Goal: Transaction & Acquisition: Purchase product/service

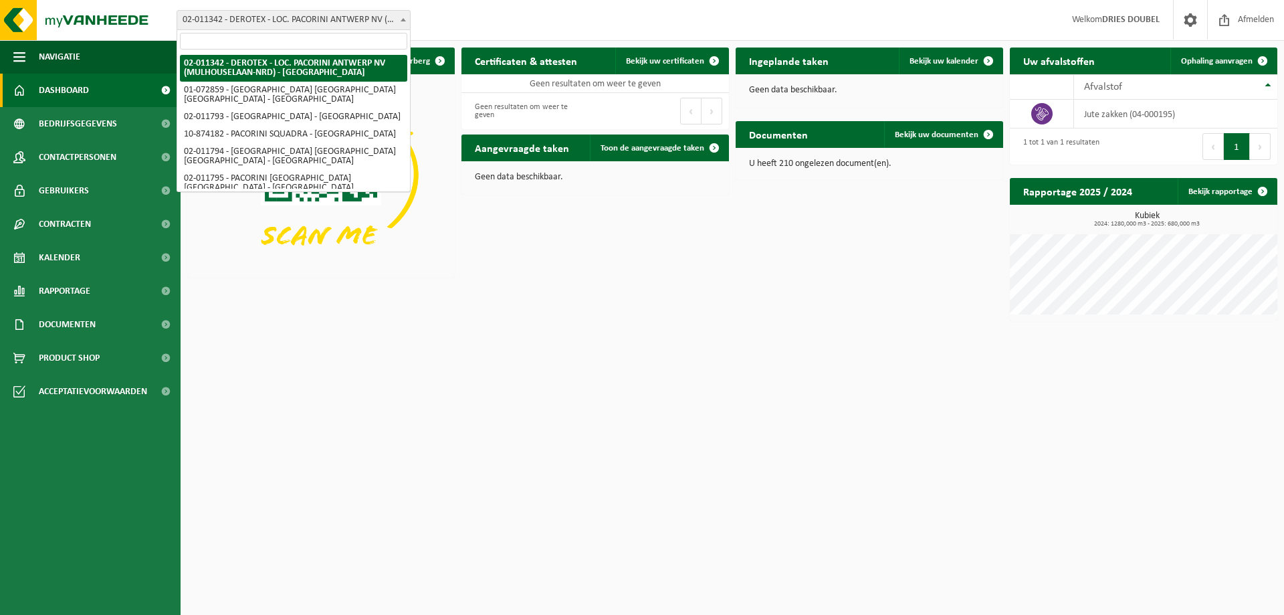
click at [398, 19] on span at bounding box center [403, 19] width 13 height 17
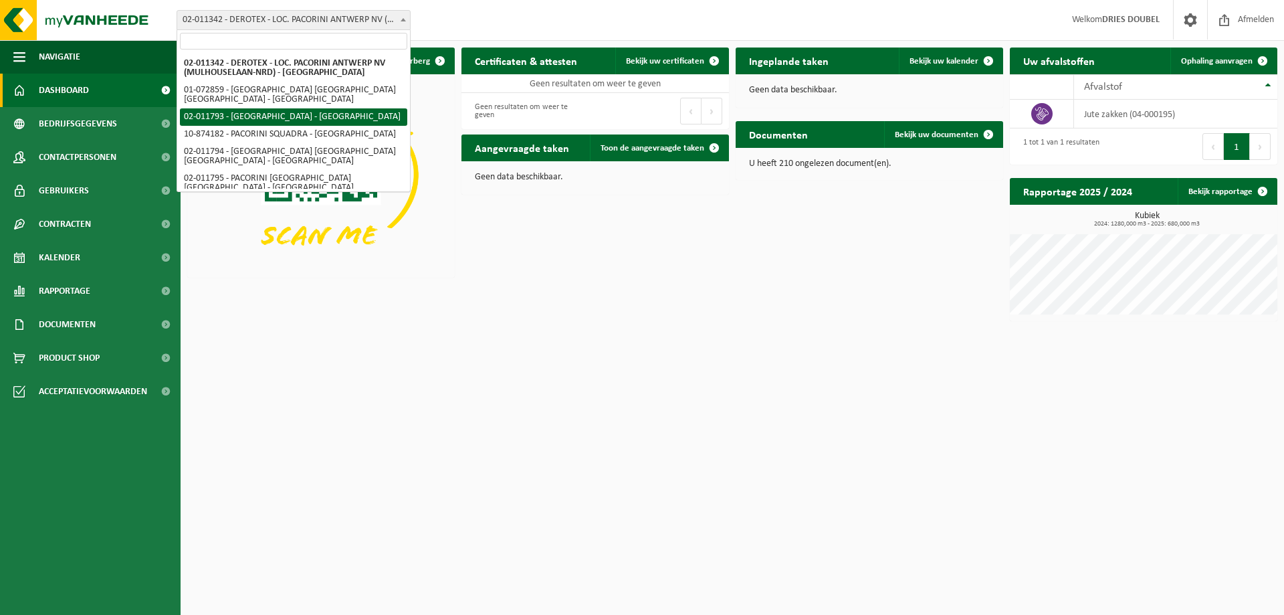
select select "9304"
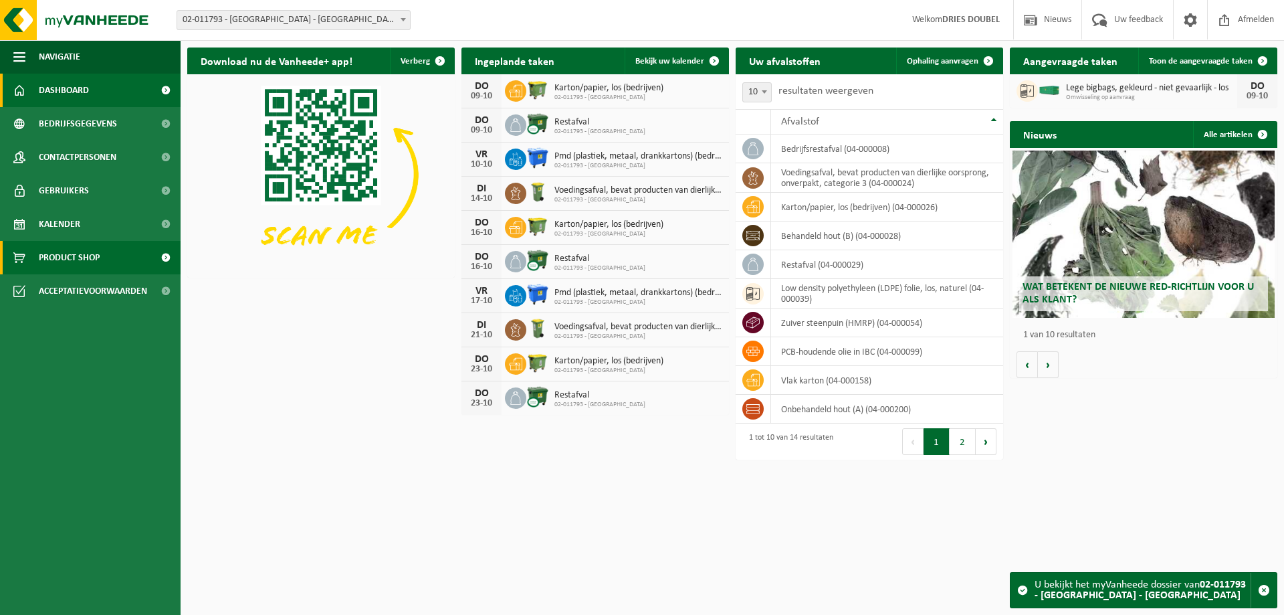
click at [68, 260] on span "Product Shop" at bounding box center [69, 257] width 61 height 33
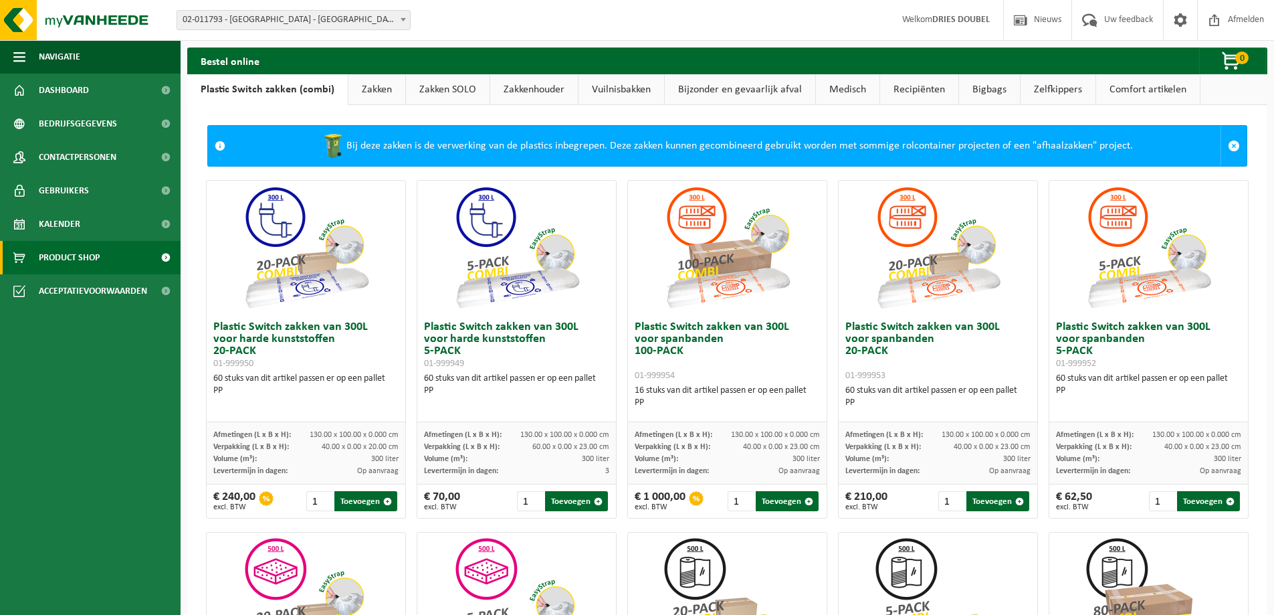
click at [372, 87] on link "Zakken" at bounding box center [376, 89] width 57 height 31
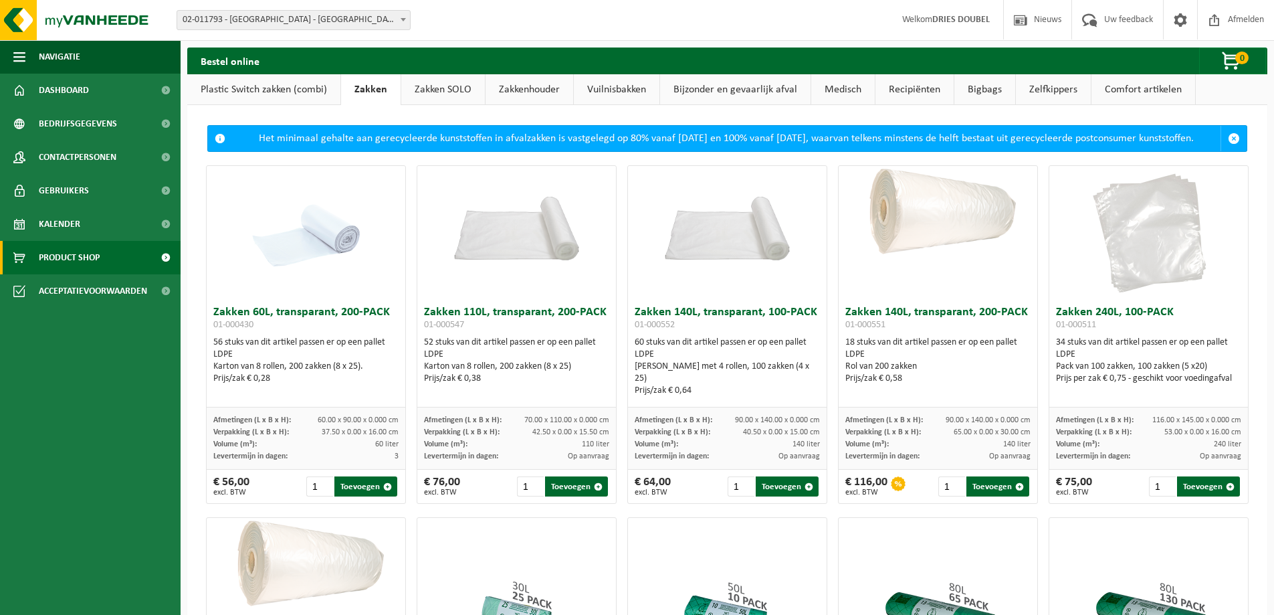
click at [439, 86] on link "Zakken SOLO" at bounding box center [443, 89] width 84 height 31
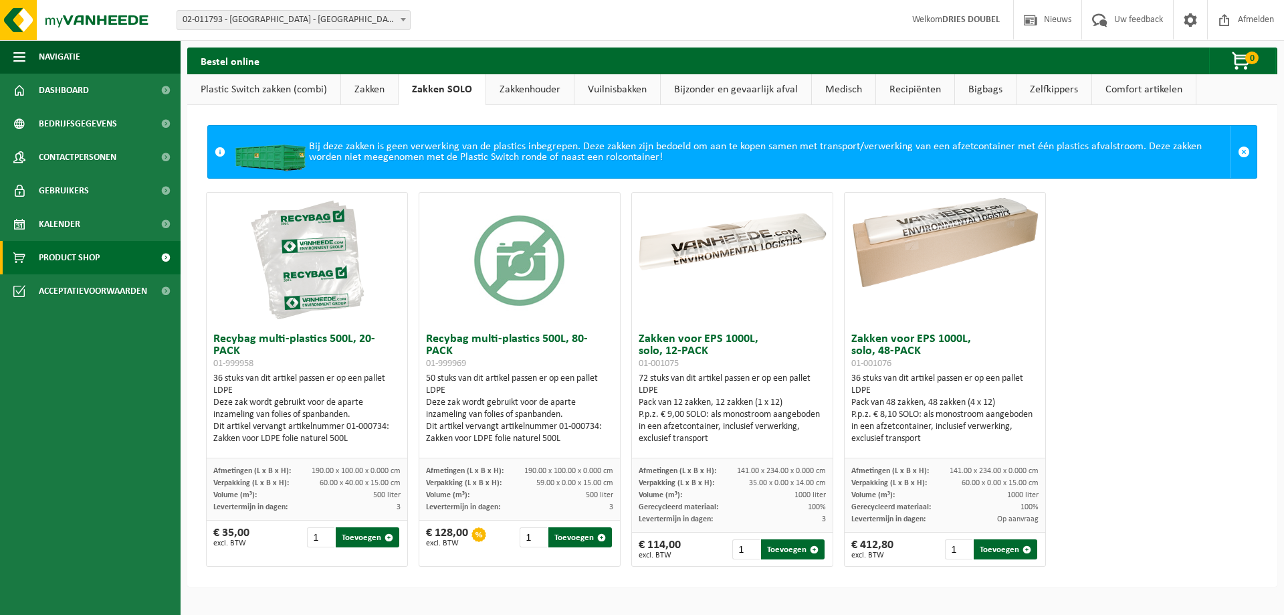
click at [512, 92] on link "Zakkenhouder" at bounding box center [530, 89] width 88 height 31
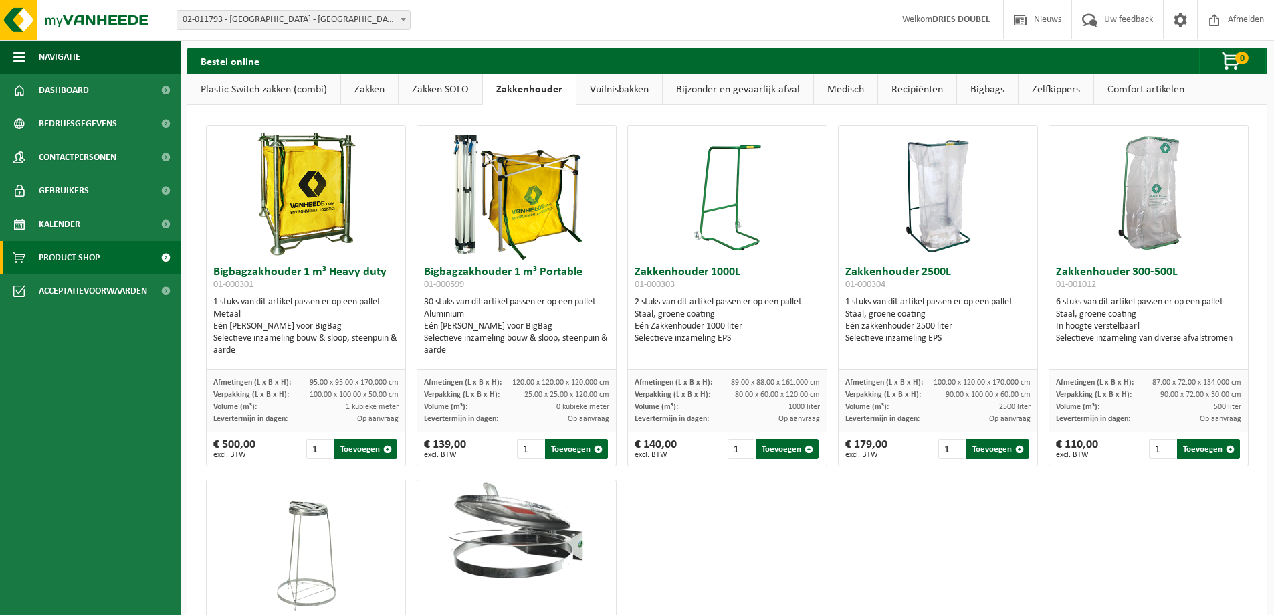
click at [370, 87] on link "Zakken" at bounding box center [369, 89] width 57 height 31
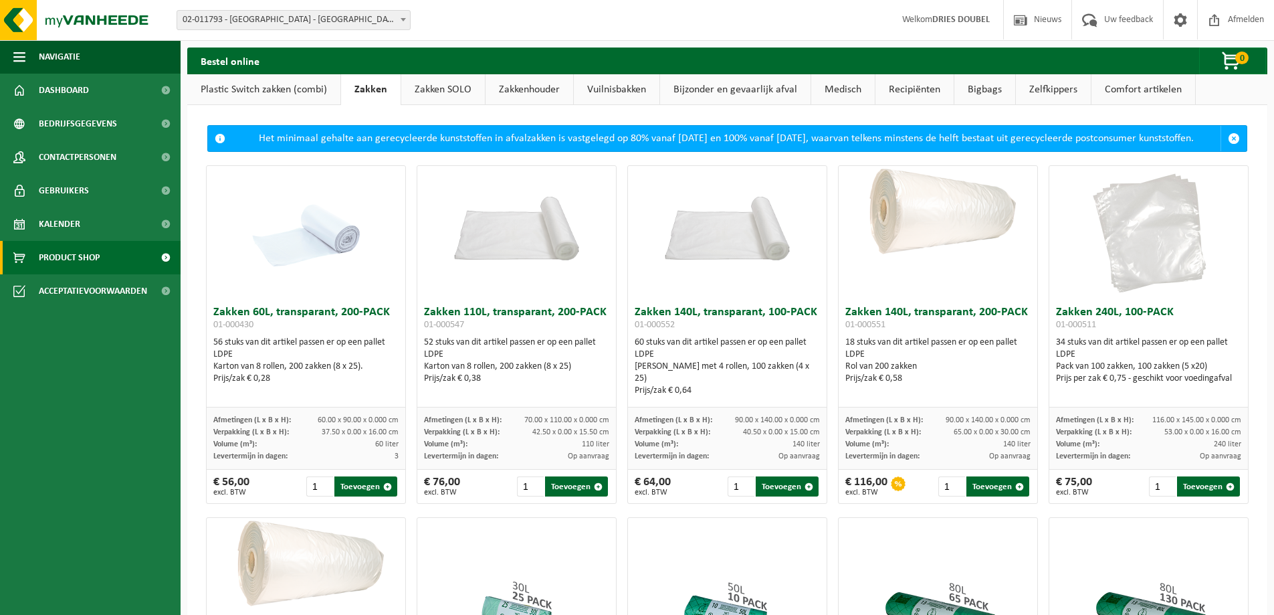
click at [258, 90] on link "Plastic Switch zakken (combi)" at bounding box center [263, 89] width 153 height 31
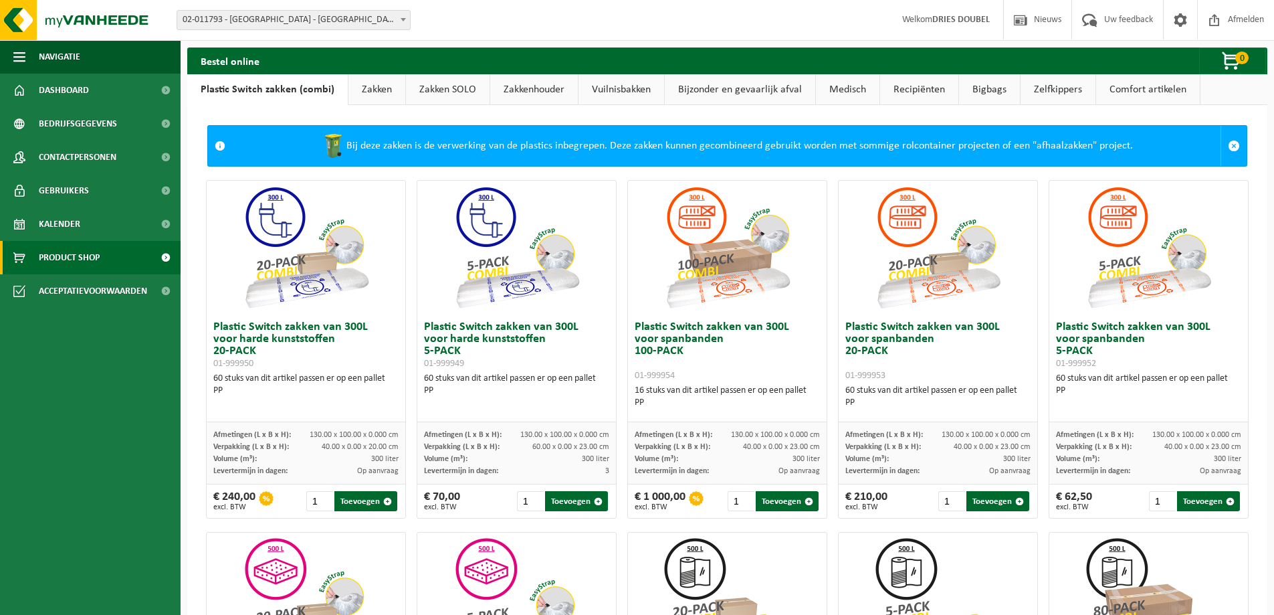
click at [369, 90] on link "Zakken" at bounding box center [376, 89] width 57 height 31
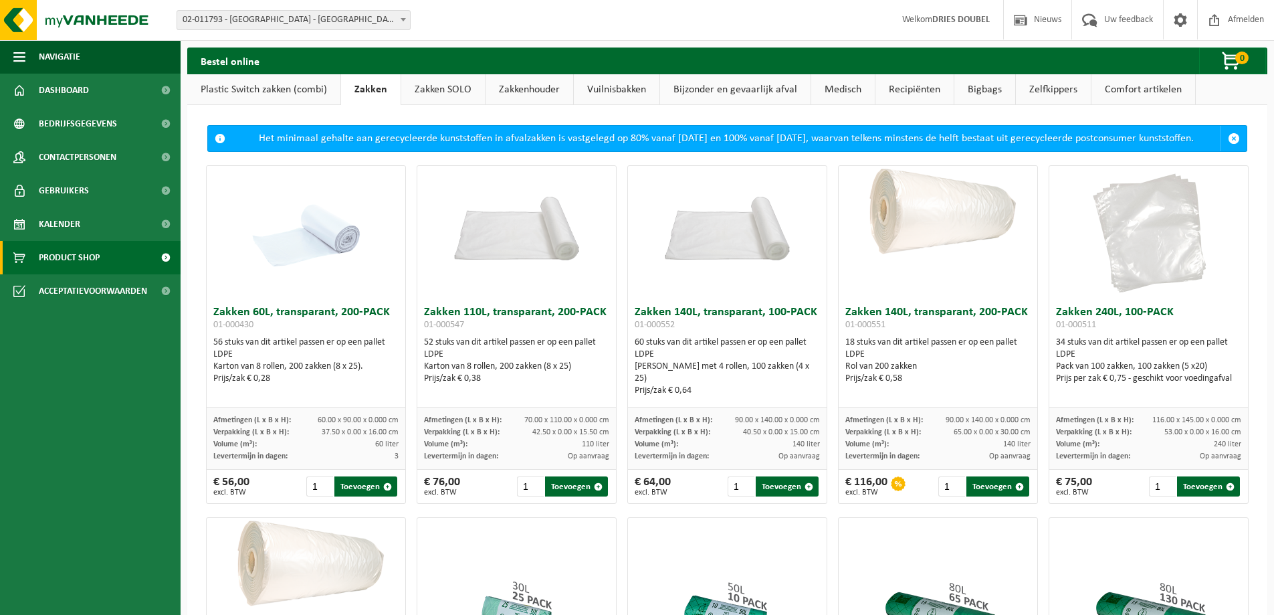
click at [457, 82] on link "Zakken SOLO" at bounding box center [443, 89] width 84 height 31
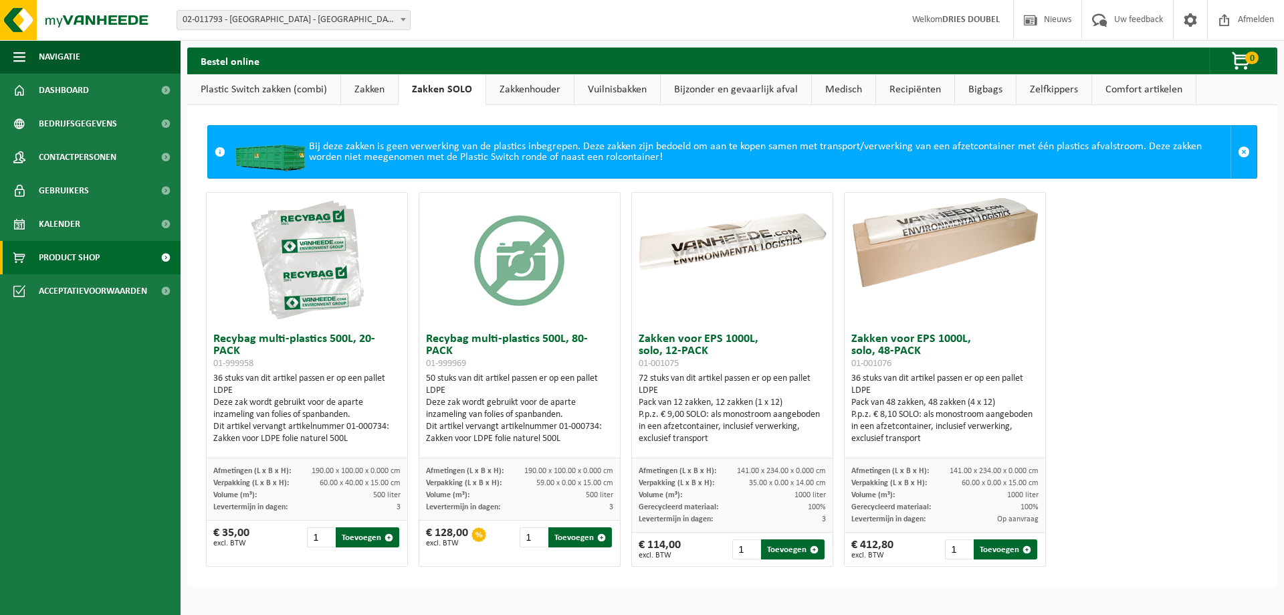
click at [529, 90] on link "Zakkenhouder" at bounding box center [530, 89] width 88 height 31
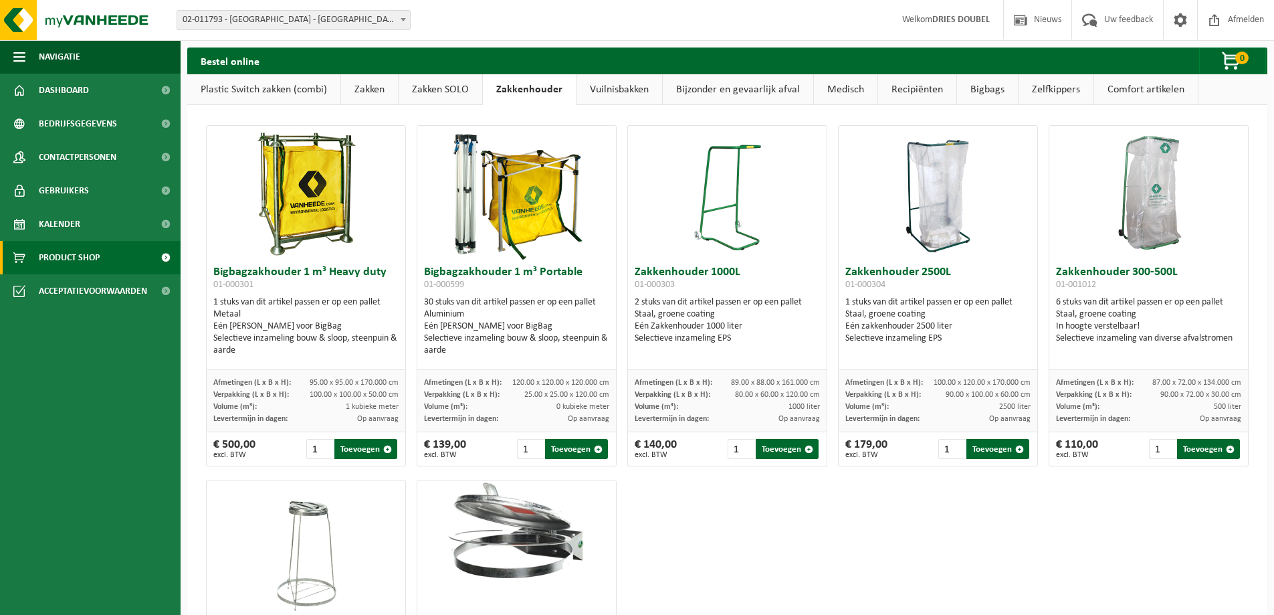
click at [627, 94] on link "Vuilnisbakken" at bounding box center [620, 89] width 86 height 31
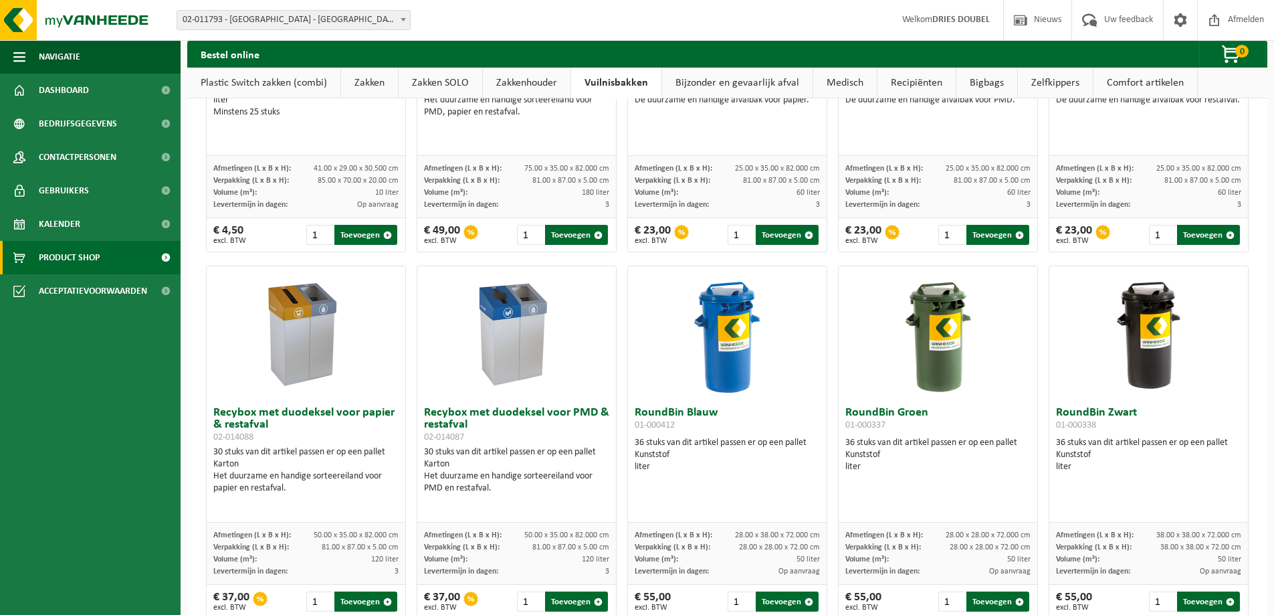
scroll to position [490, 0]
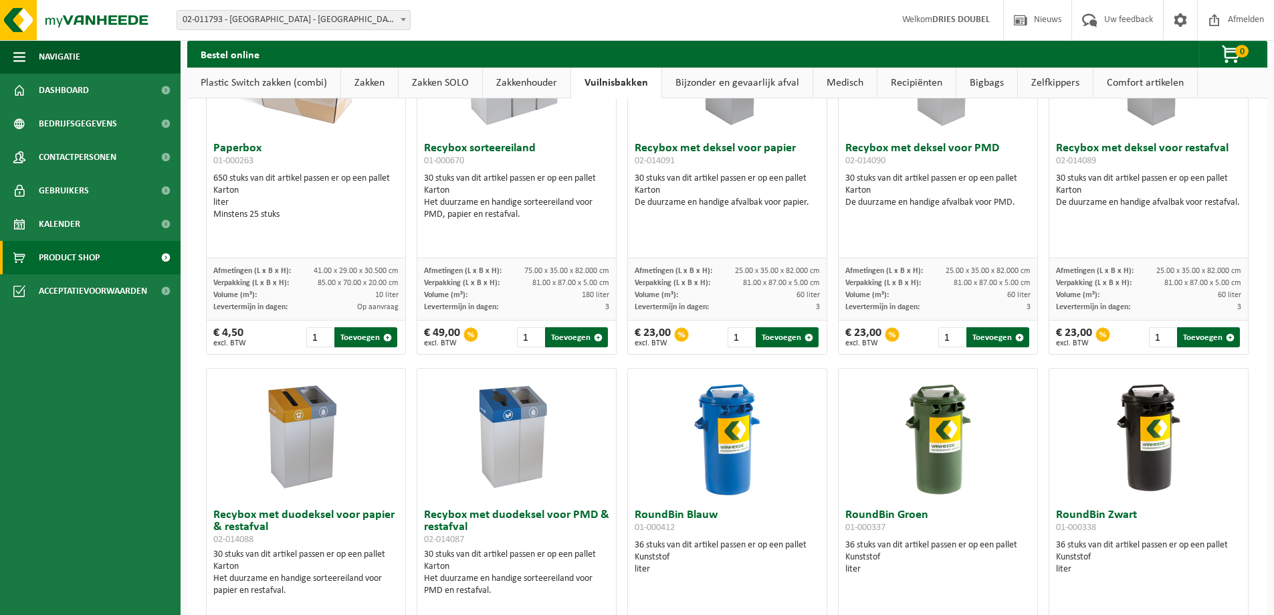
click at [704, 85] on link "Bijzonder en gevaarlijk afval" at bounding box center [737, 83] width 150 height 31
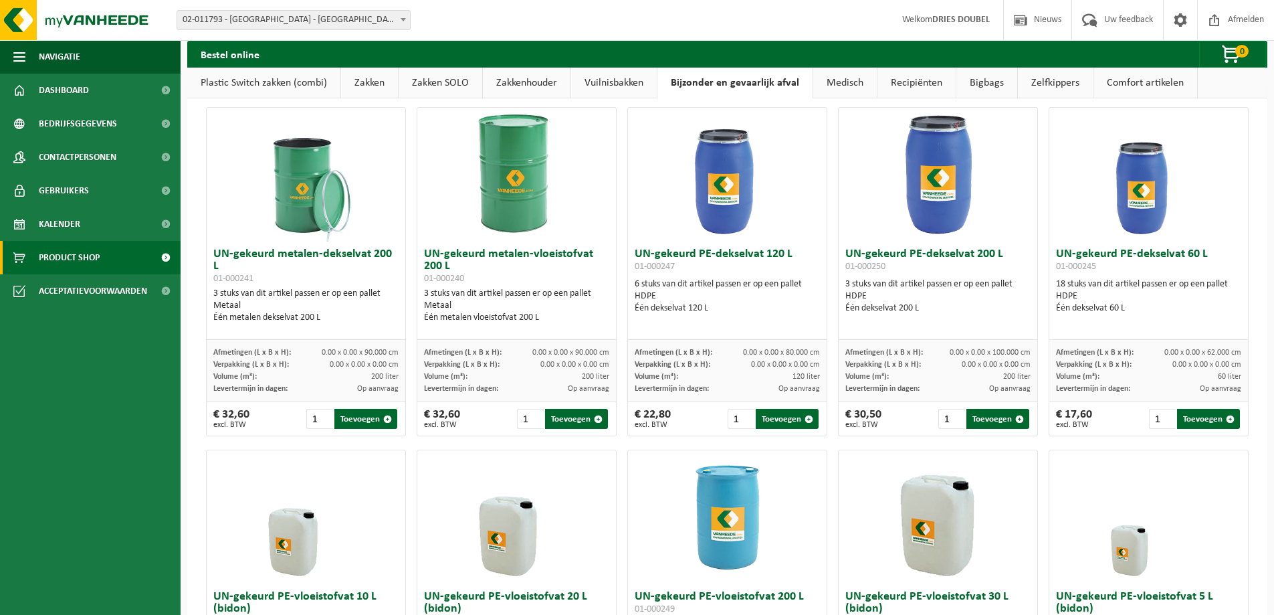
scroll to position [0, 0]
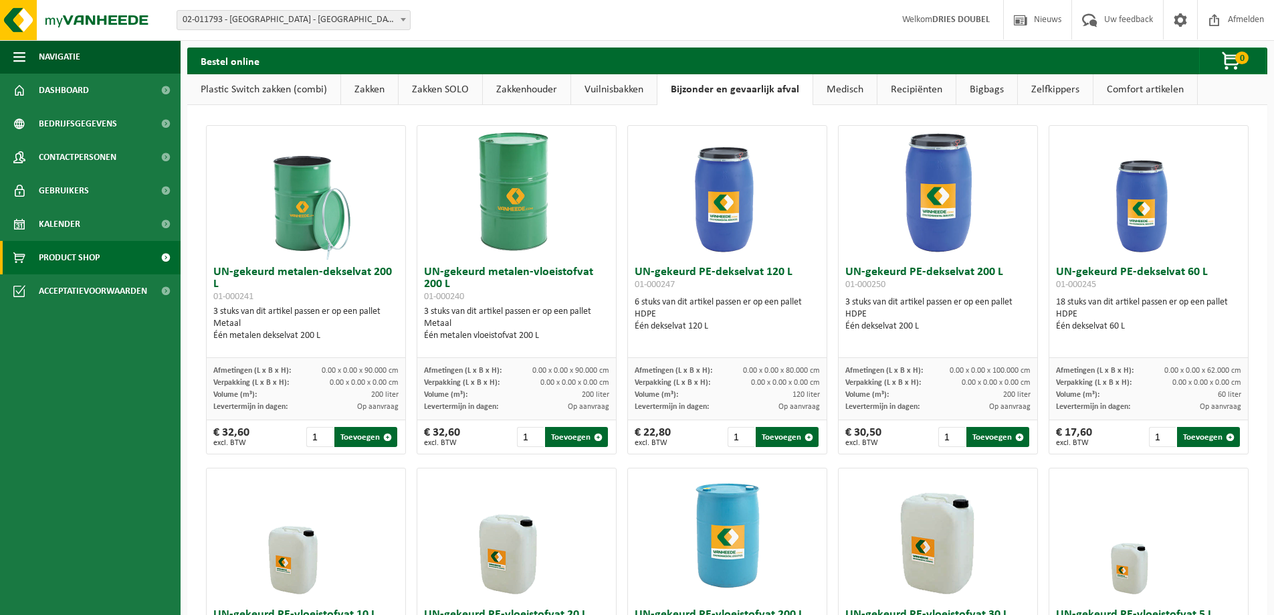
click at [838, 84] on link "Medisch" at bounding box center [845, 89] width 64 height 31
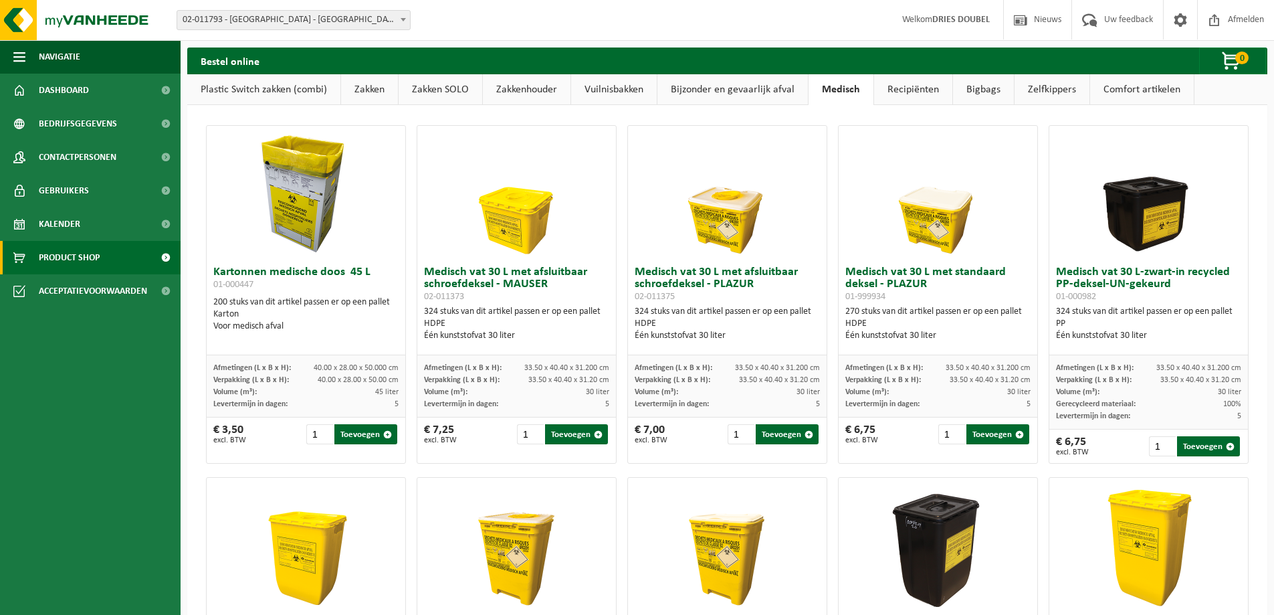
click at [898, 90] on link "Recipiënten" at bounding box center [913, 89] width 78 height 31
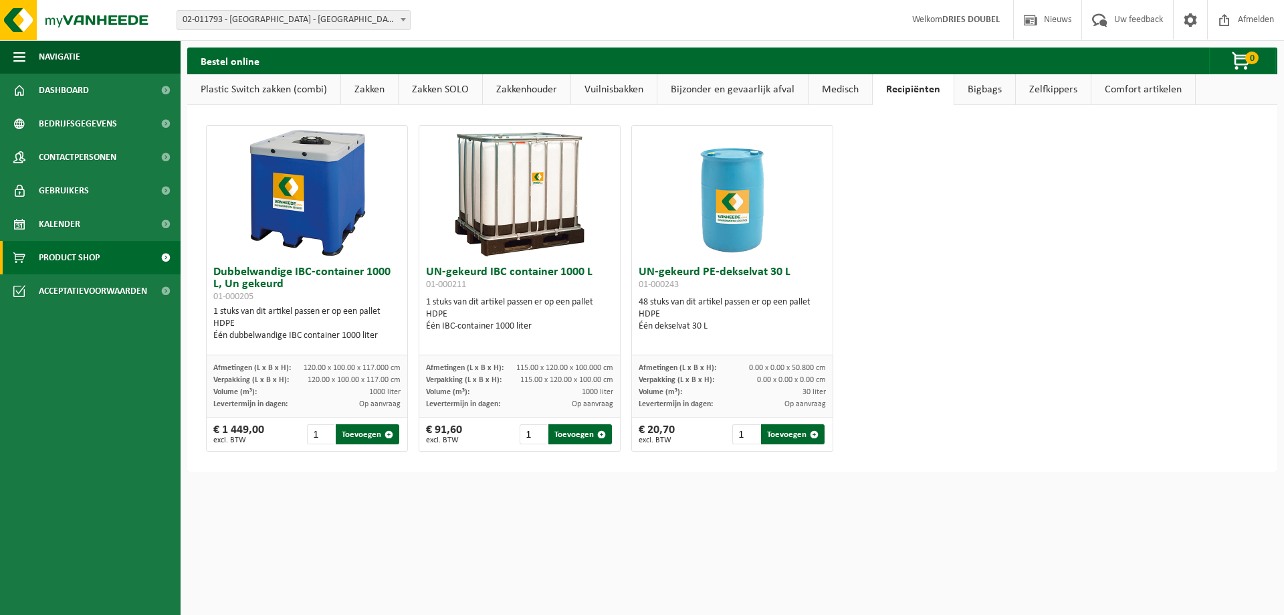
click at [988, 86] on link "Bigbags" at bounding box center [984, 89] width 61 height 31
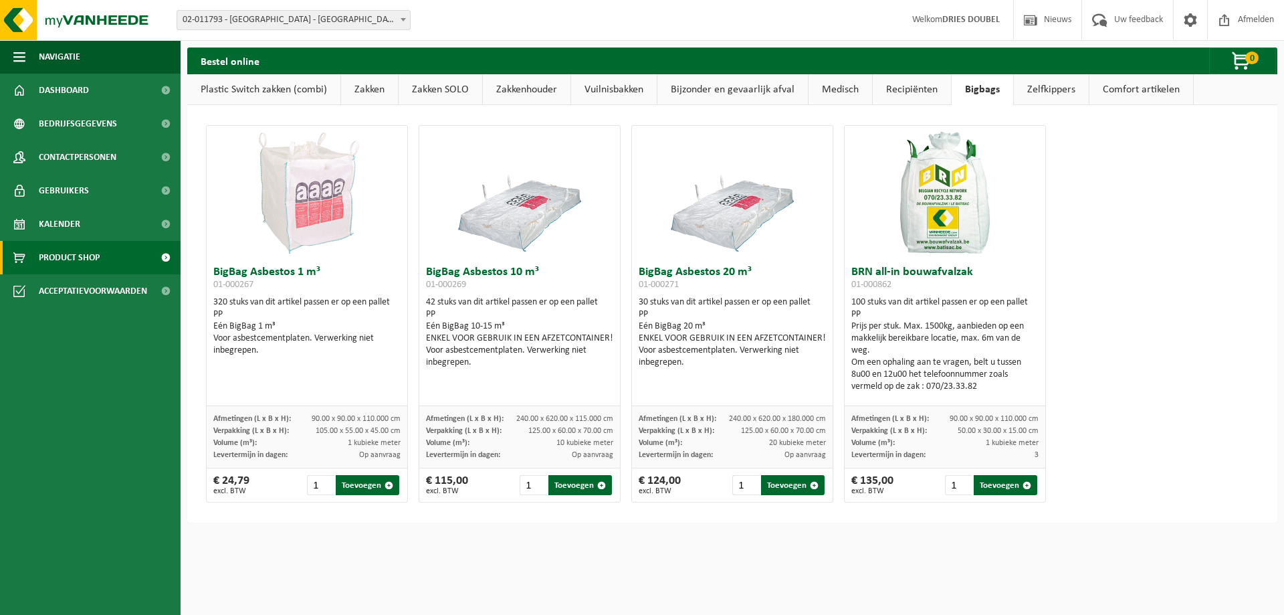
click at [1065, 93] on link "Zelfkippers" at bounding box center [1051, 89] width 75 height 31
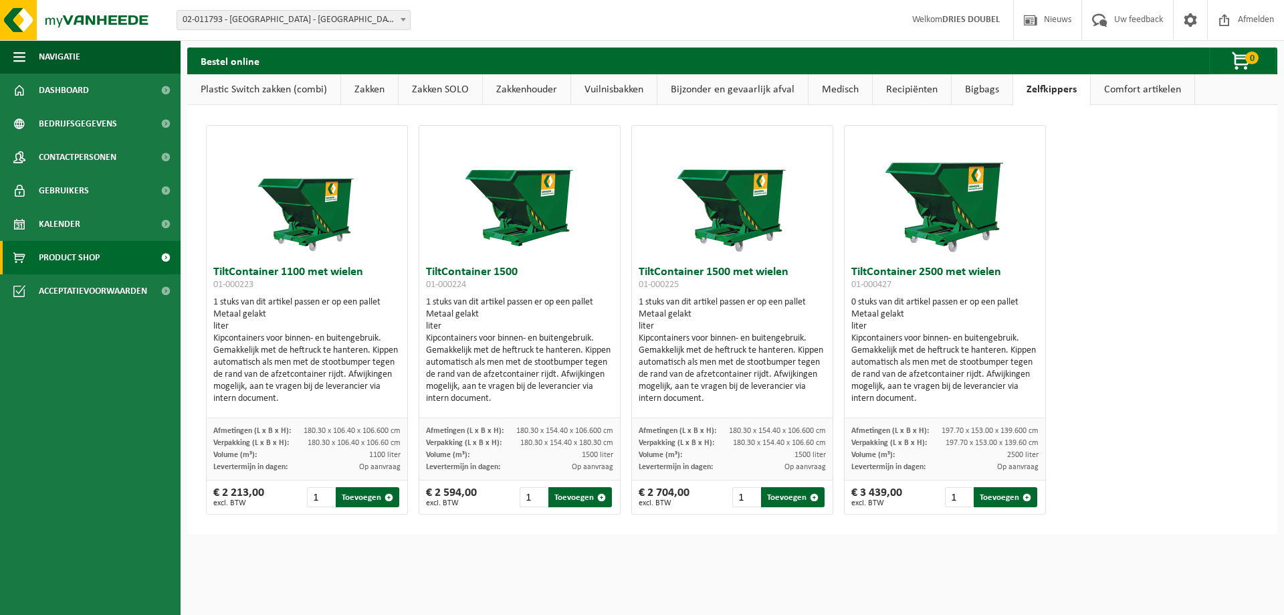
click at [1117, 88] on link "Comfort artikelen" at bounding box center [1143, 89] width 104 height 31
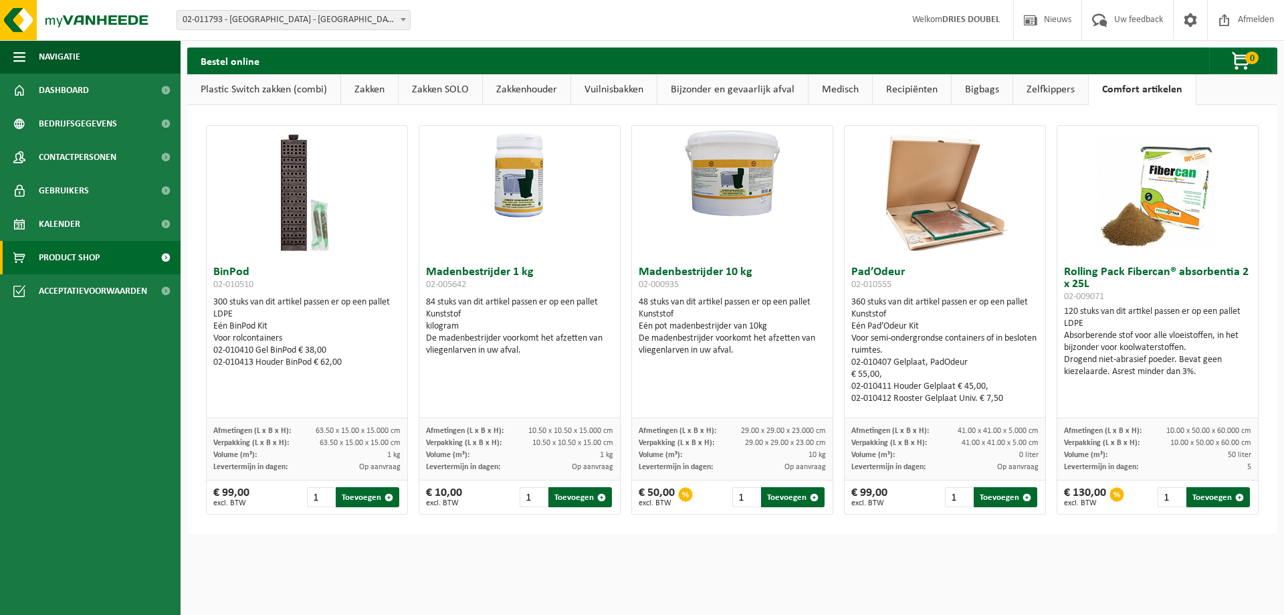
click at [274, 84] on link "Plastic Switch zakken (combi)" at bounding box center [263, 89] width 153 height 31
